Goal: Task Accomplishment & Management: Manage account settings

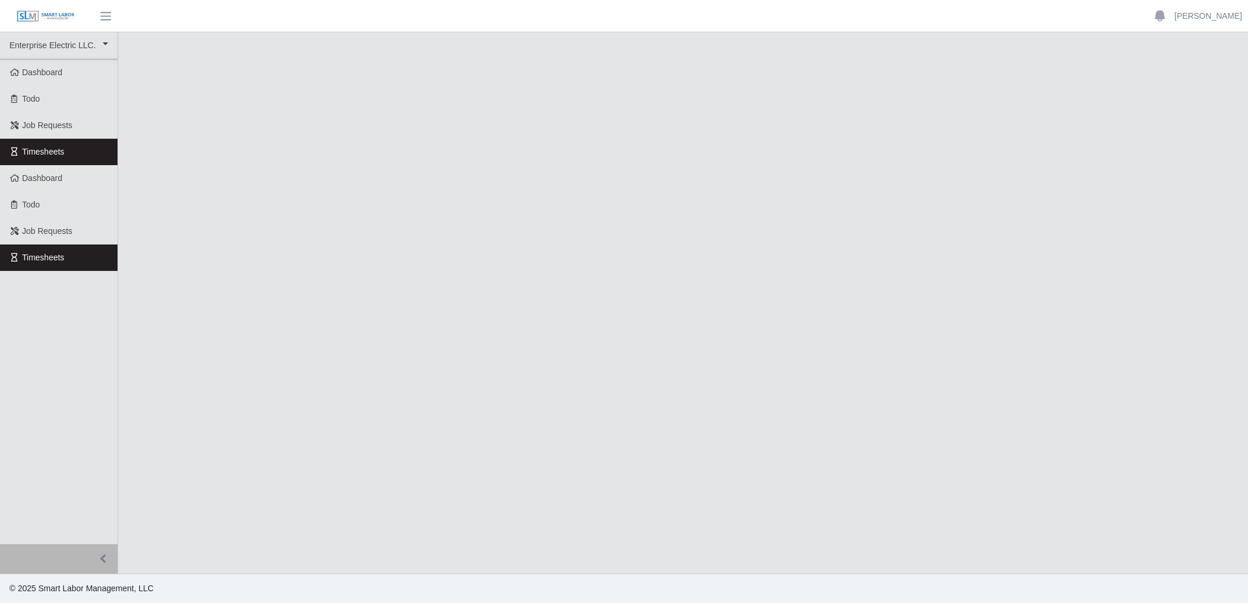
select select
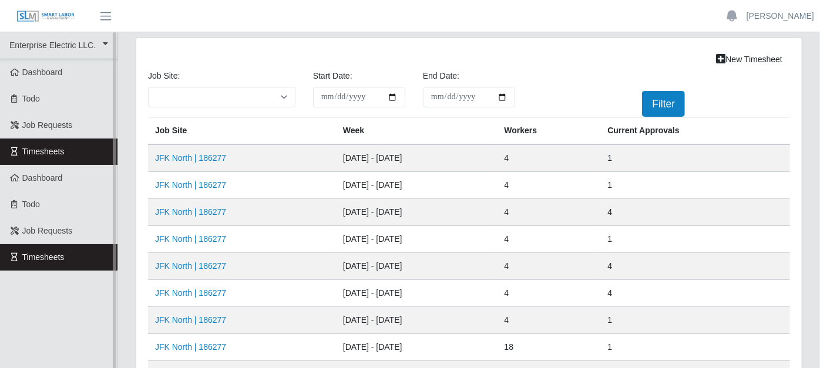
click at [79, 157] on link "Timesheets" at bounding box center [58, 152] width 117 height 26
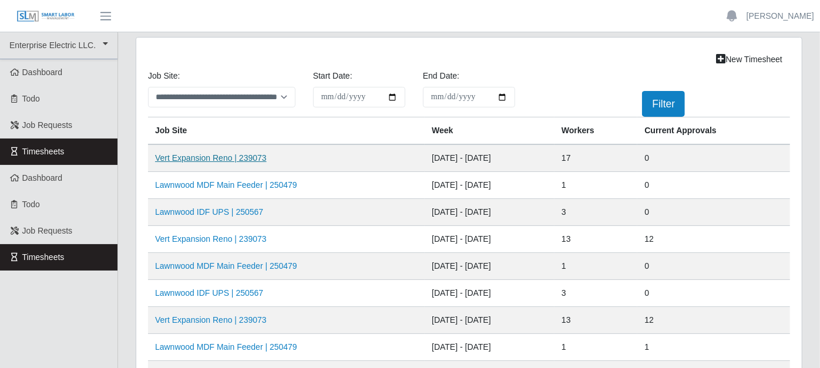
click at [208, 156] on link "Vert Expansion Reno | 239073" at bounding box center [211, 157] width 112 height 9
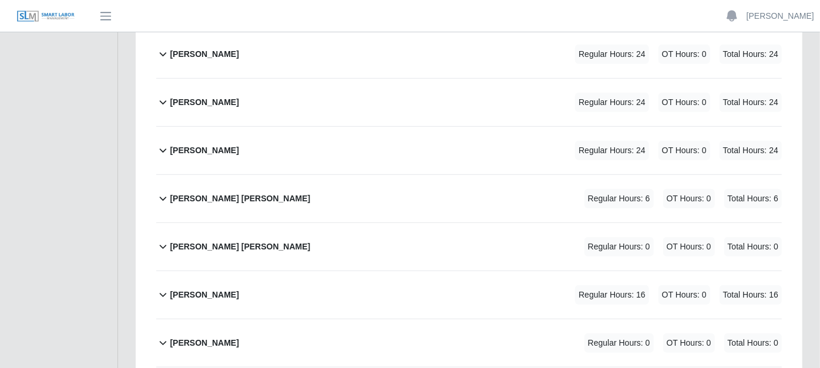
scroll to position [326, 0]
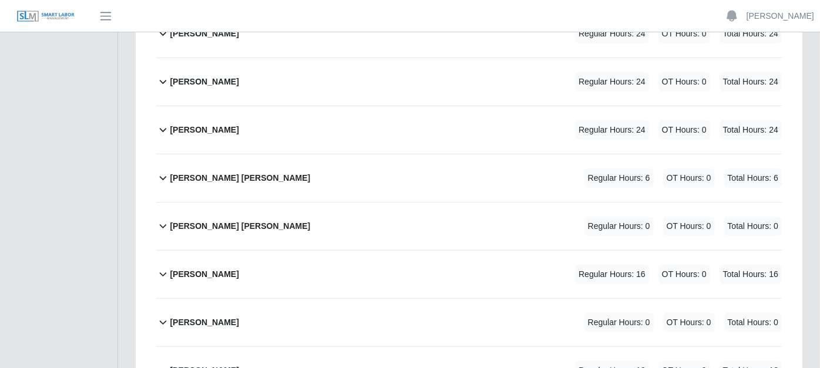
click at [166, 177] on icon at bounding box center [163, 179] width 7 height 4
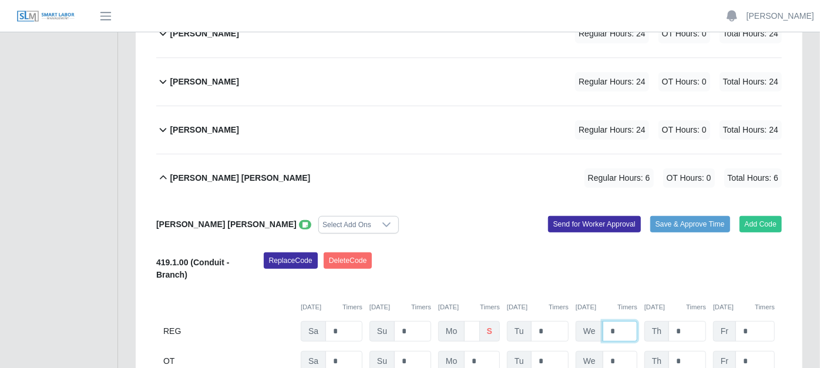
click at [614, 321] on input "*" at bounding box center [620, 331] width 35 height 21
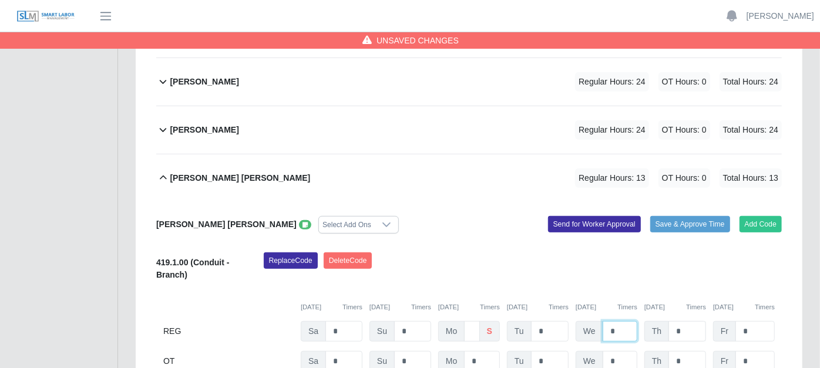
type input "*"
click at [686, 321] on input "*" at bounding box center [688, 331] width 38 height 21
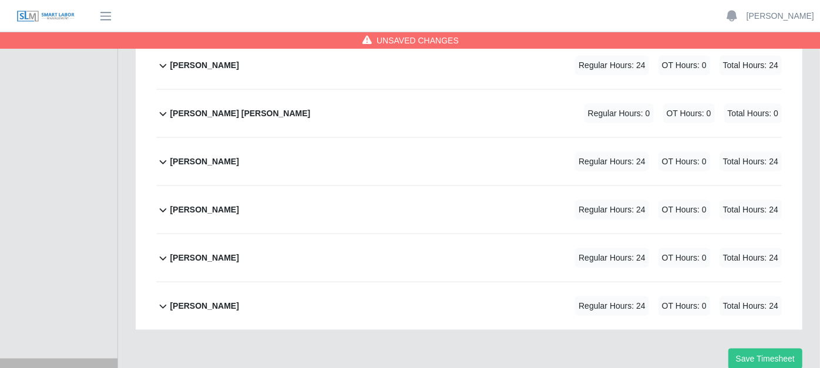
scroll to position [978, 0]
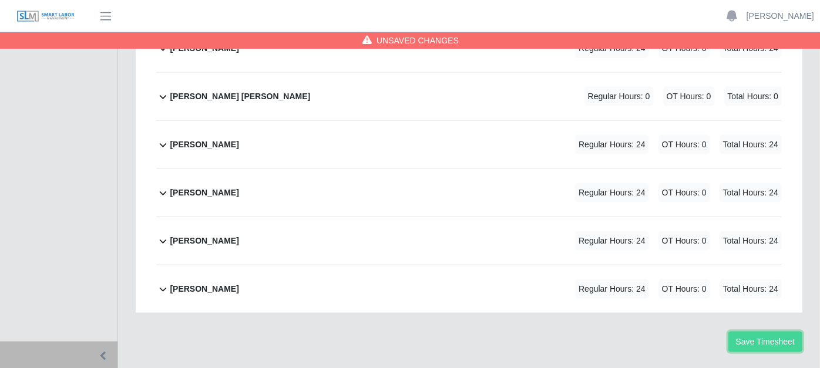
click at [785, 332] on button "Save Timesheet" at bounding box center [765, 342] width 74 height 21
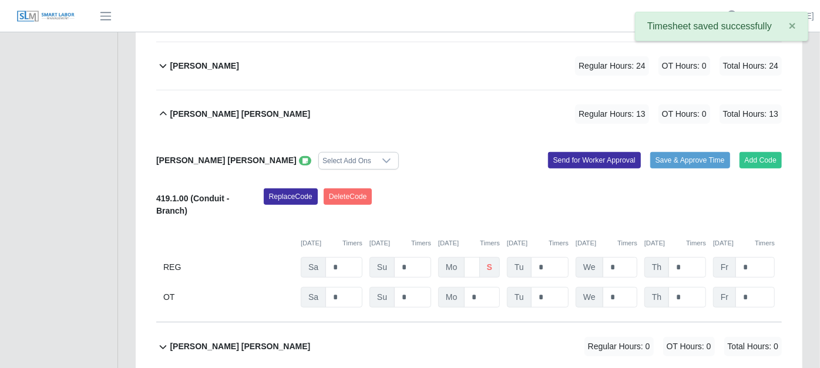
scroll to position [325, 0]
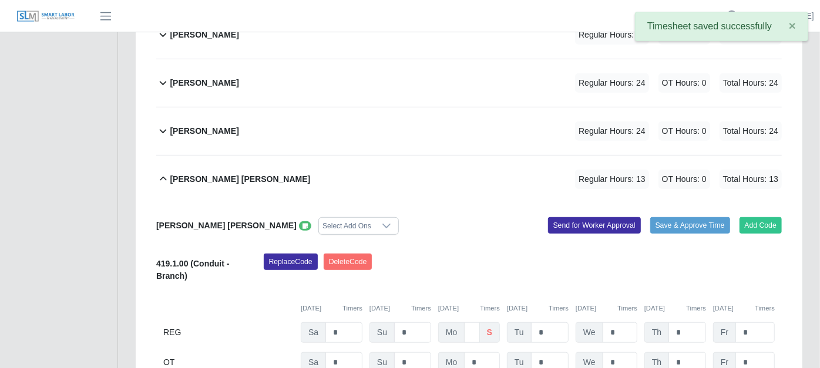
click at [160, 172] on icon at bounding box center [163, 179] width 14 height 14
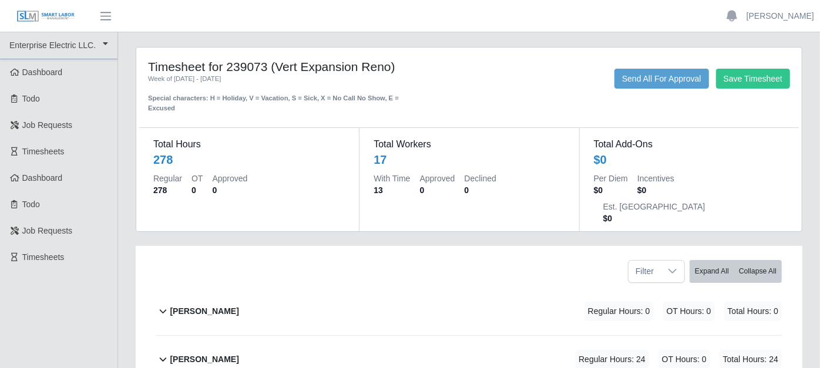
scroll to position [0, 0]
click at [163, 358] on icon at bounding box center [163, 360] width 7 height 4
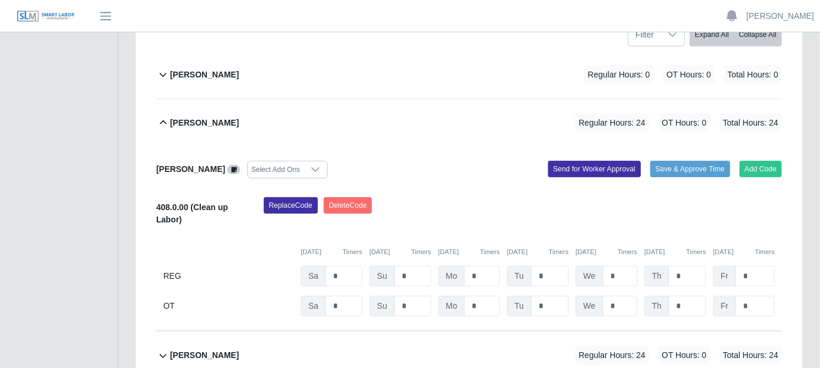
scroll to position [261, 0]
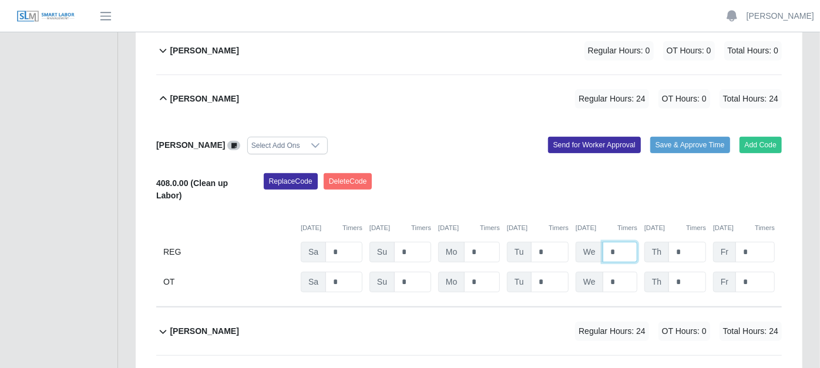
click at [621, 242] on input "*" at bounding box center [620, 252] width 35 height 21
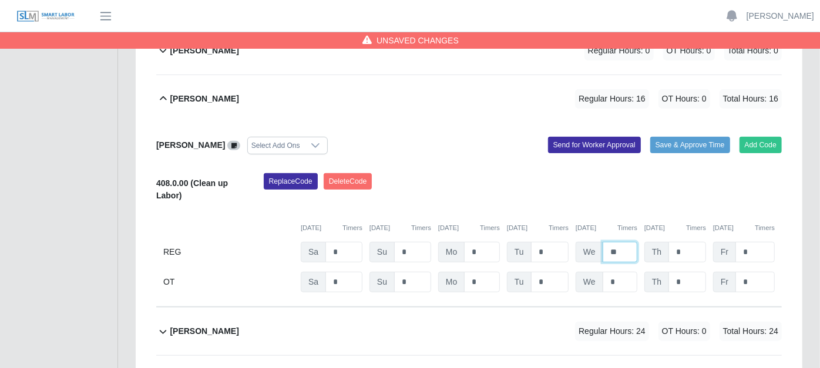
type input "*"
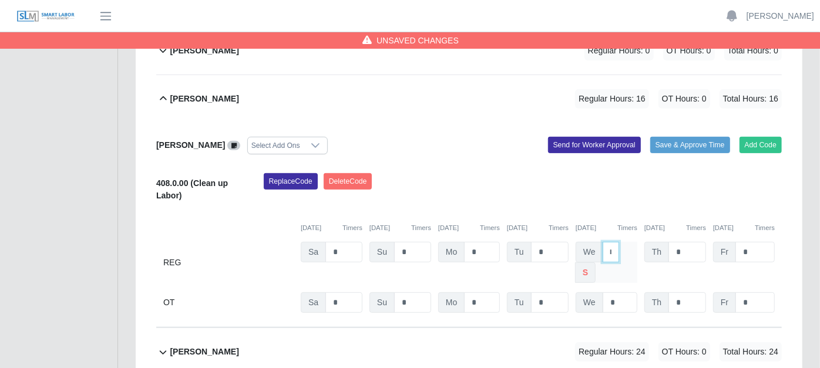
type input "*"
click at [632, 293] on input "*" at bounding box center [620, 303] width 35 height 21
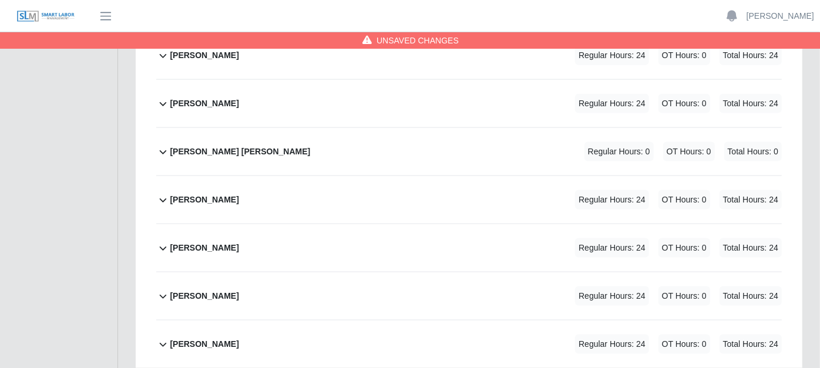
scroll to position [978, 0]
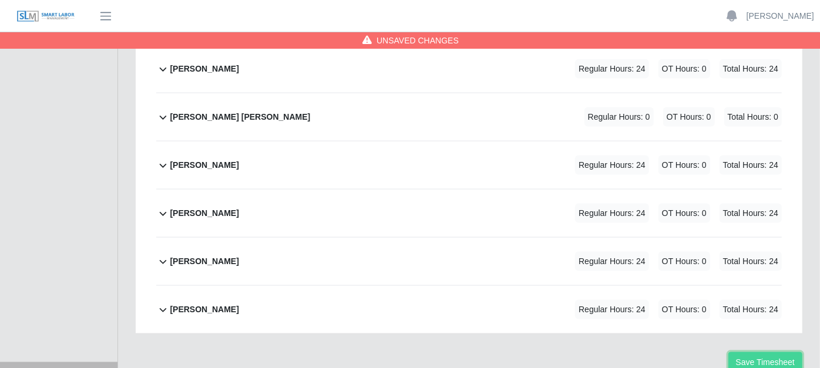
click at [775, 352] on button "Save Timesheet" at bounding box center [765, 362] width 74 height 21
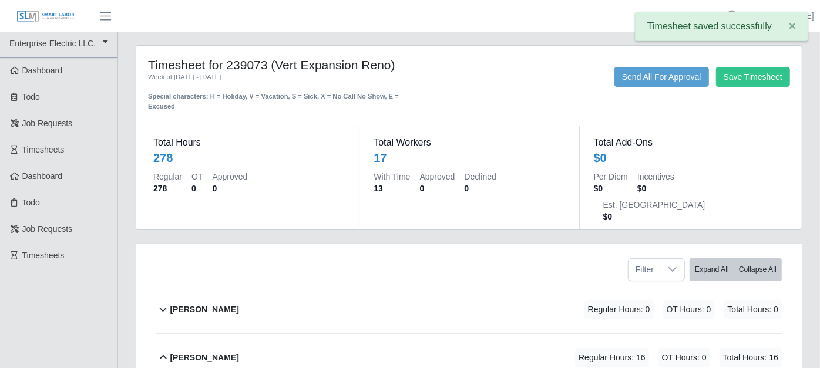
scroll to position [0, 0]
